Goal: Task Accomplishment & Management: Manage account settings

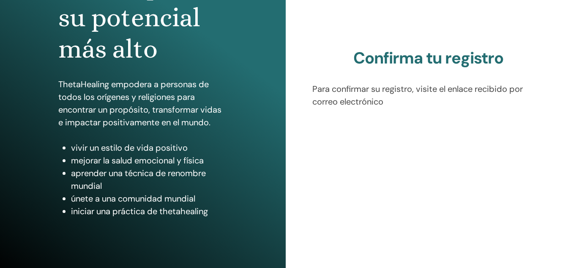
scroll to position [138, 0]
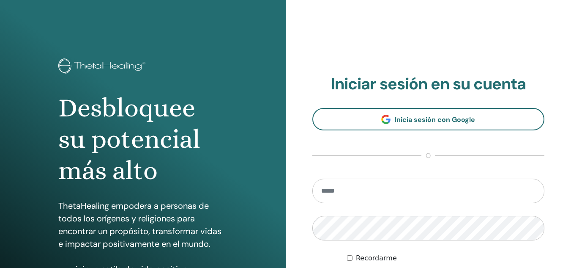
type input "**********"
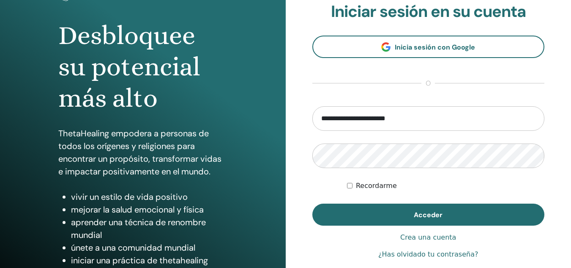
scroll to position [73, 0]
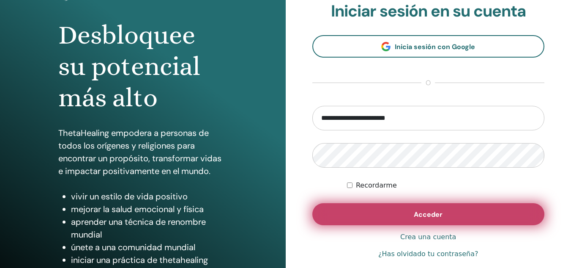
click at [437, 208] on button "Acceder" at bounding box center [428, 214] width 233 height 22
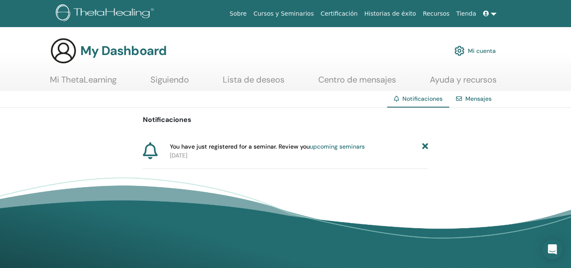
click at [328, 145] on link "upcoming seminars" at bounding box center [337, 146] width 55 height 8
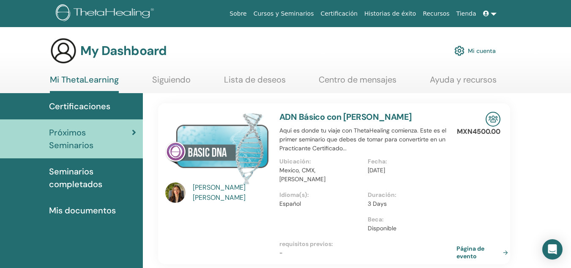
click at [491, 16] on link at bounding box center [490, 14] width 20 height 16
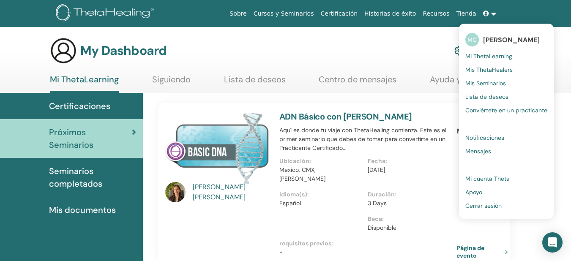
click at [476, 209] on span "Cerrar sesión" at bounding box center [483, 206] width 36 height 8
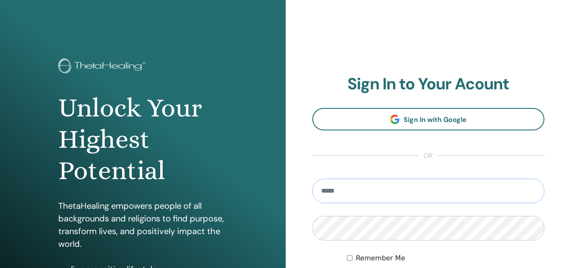
type input "**********"
click at [379, 76] on h2 "Sign In to Your Acount" at bounding box center [428, 83] width 233 height 19
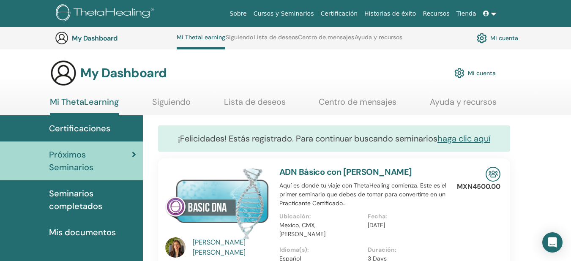
scroll to position [84, 0]
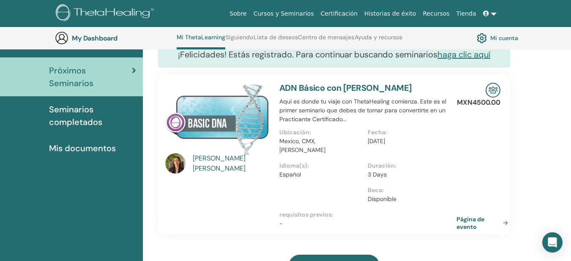
click at [491, 13] on link at bounding box center [490, 14] width 20 height 16
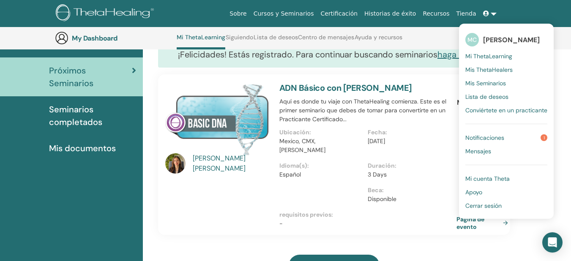
click at [481, 205] on span "Cerrar sesión" at bounding box center [483, 206] width 36 height 8
